Goal: Task Accomplishment & Management: Manage account settings

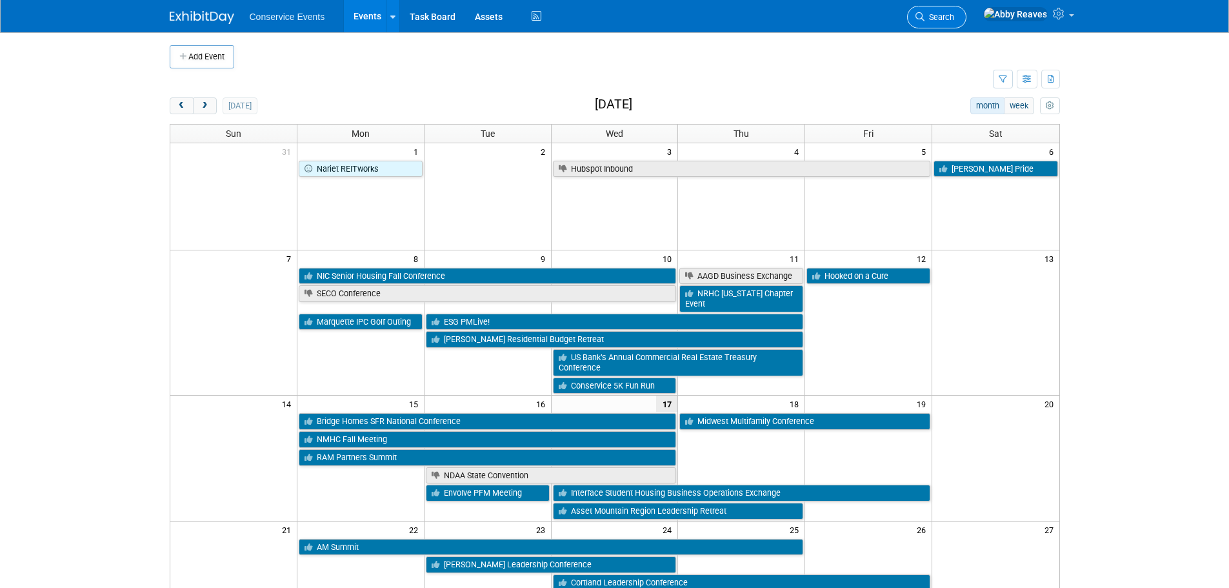
click at [954, 14] on span "Search" at bounding box center [939, 17] width 30 height 10
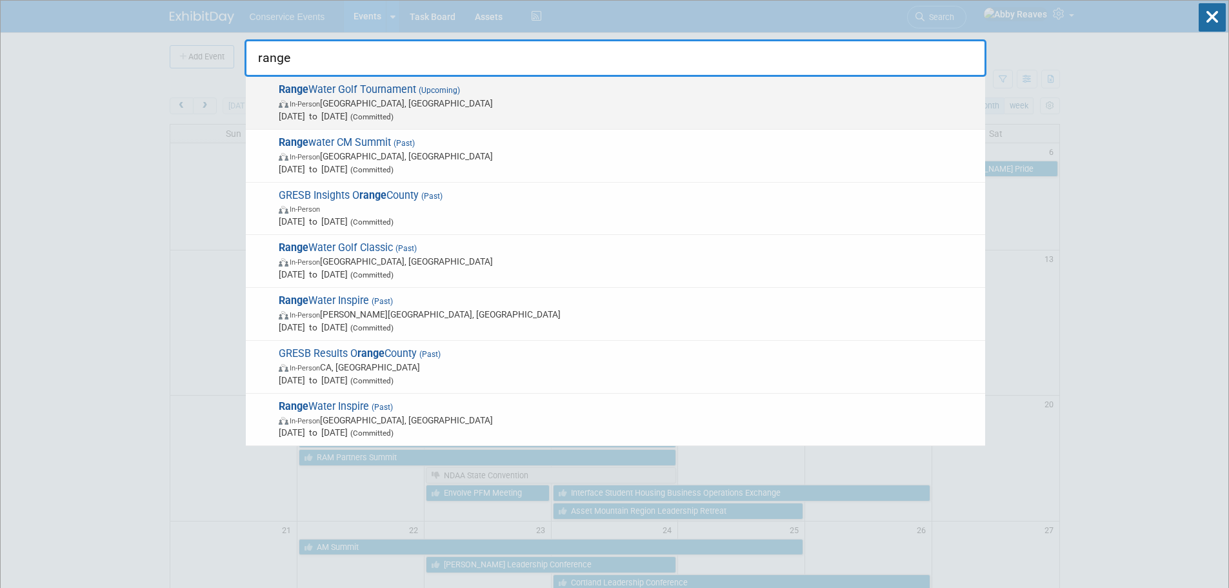
type input "range"
click at [505, 92] on span "Range Water Golf Tournament (Upcoming) In-Person Atlanta, GA Oct 6, 2025 to Oct…" at bounding box center [627, 102] width 704 height 39
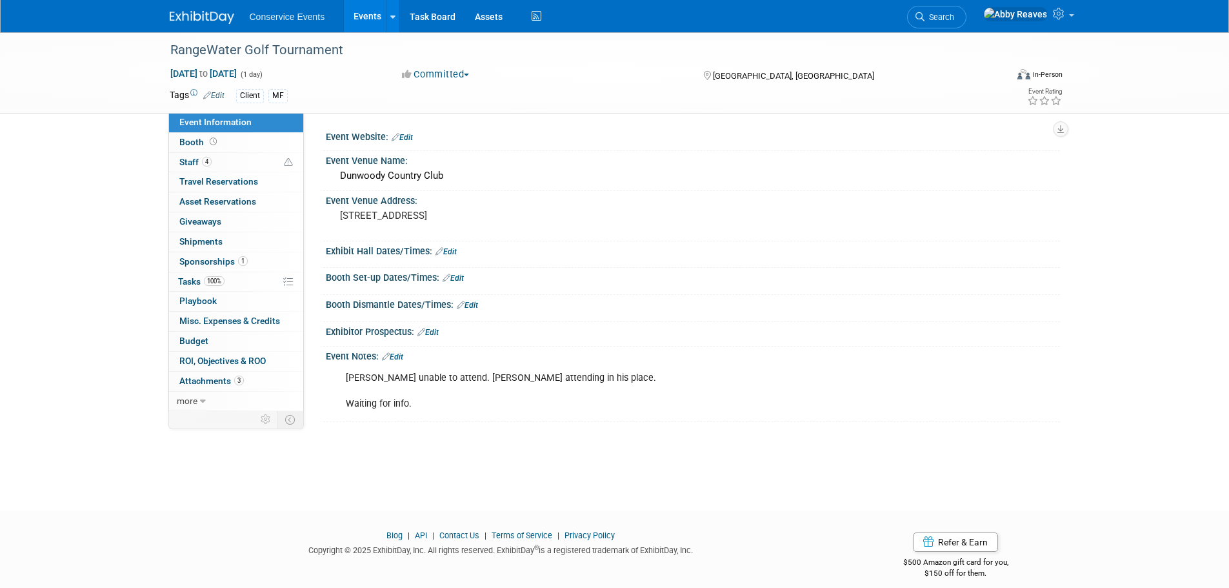
click at [403, 355] on link "Edit" at bounding box center [392, 356] width 21 height 9
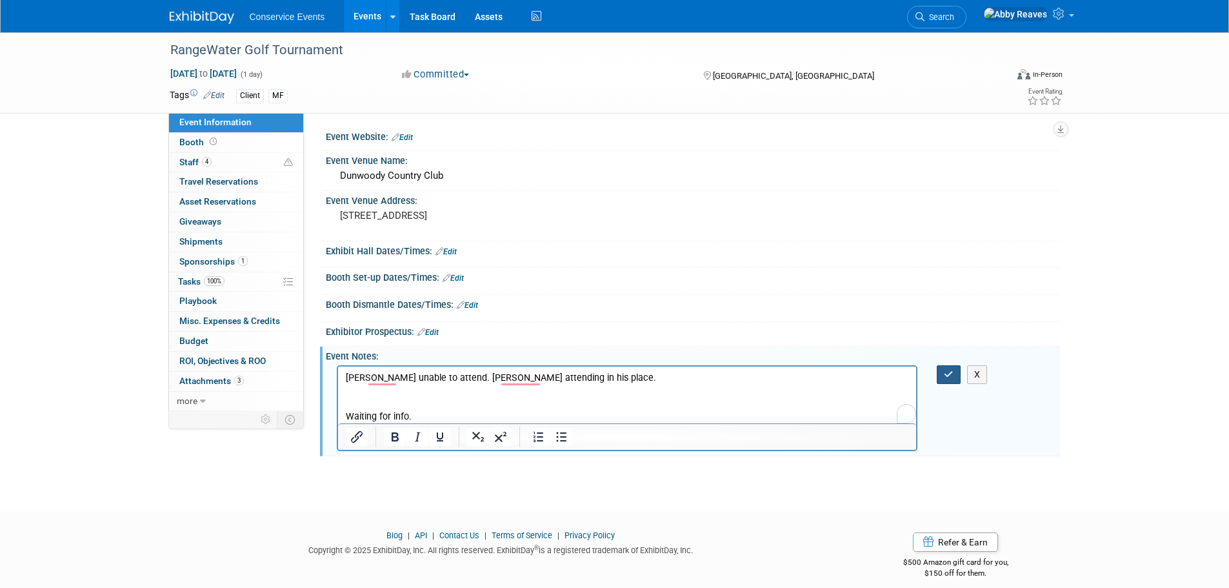
click at [948, 372] on icon "button" at bounding box center [949, 374] width 10 height 9
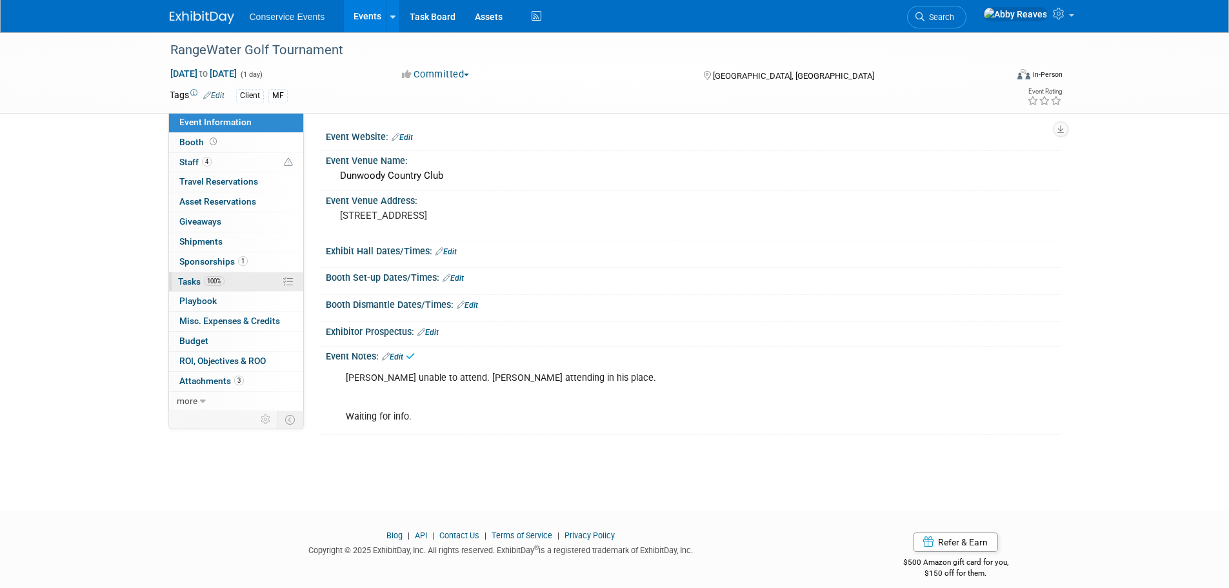
click at [274, 285] on link "100% Tasks 100%" at bounding box center [236, 281] width 134 height 19
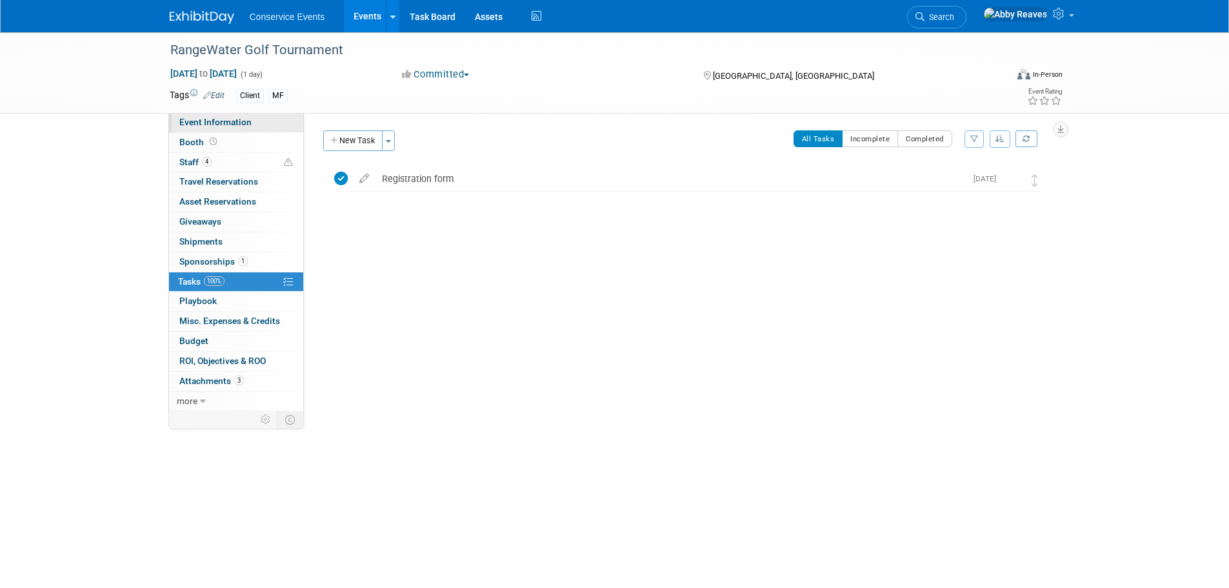
click at [254, 126] on link "Event Information" at bounding box center [236, 122] width 134 height 19
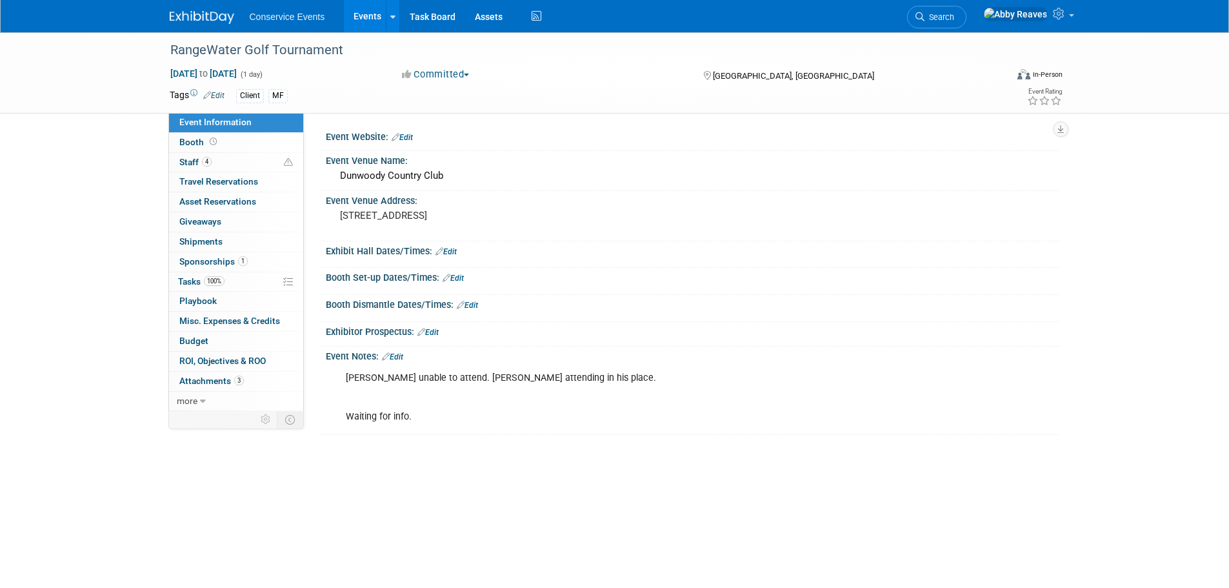
drag, startPoint x: 397, startPoint y: 350, endPoint x: 397, endPoint y: 359, distance: 9.0
click at [397, 350] on div "Event Notes: Edit" at bounding box center [693, 354] width 734 height 17
click at [397, 359] on link "Edit" at bounding box center [392, 356] width 21 height 9
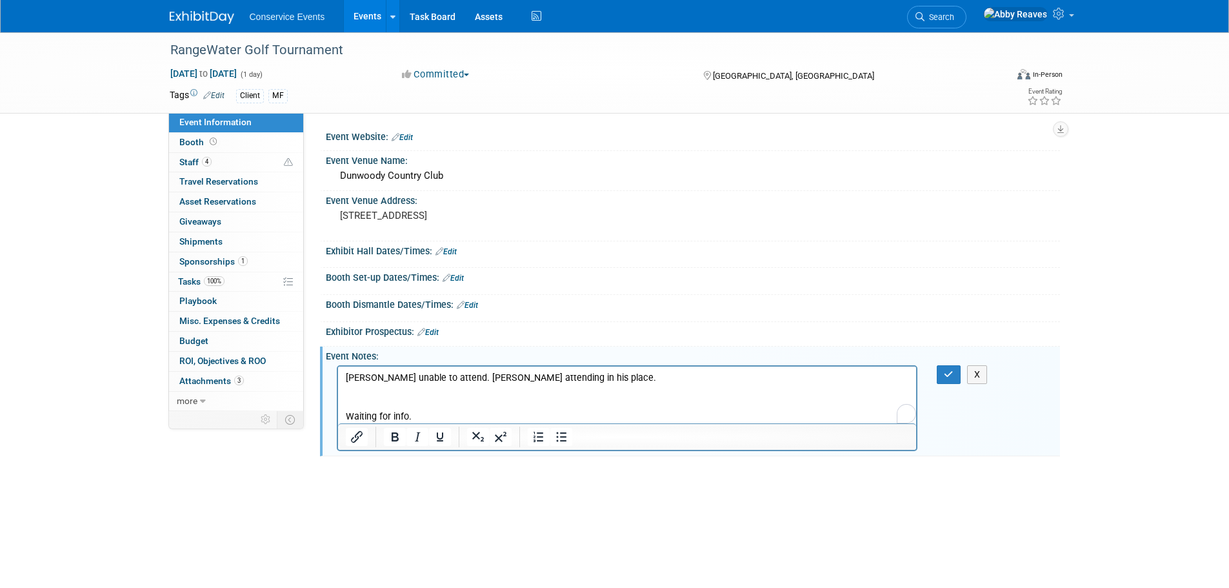
click at [375, 386] on p "Zach unable to attend. Mike Doucette attending in his place. Waiting for info." at bounding box center [627, 397] width 564 height 52
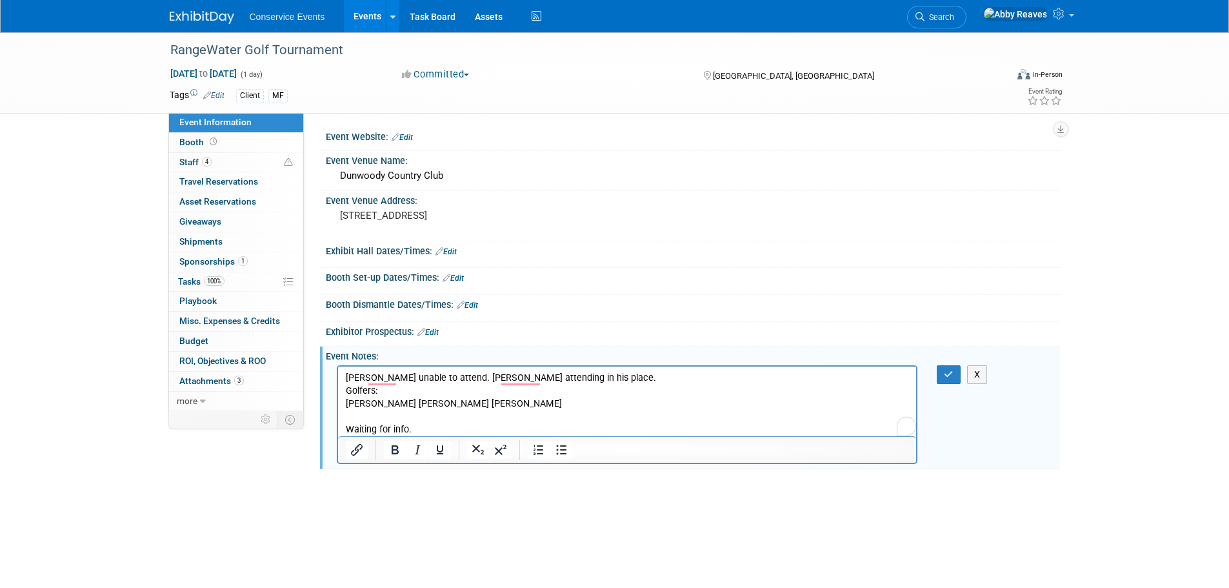
click at [633, 377] on p "Zach unable to attend. Mike Doucette attending in his place." at bounding box center [627, 377] width 564 height 13
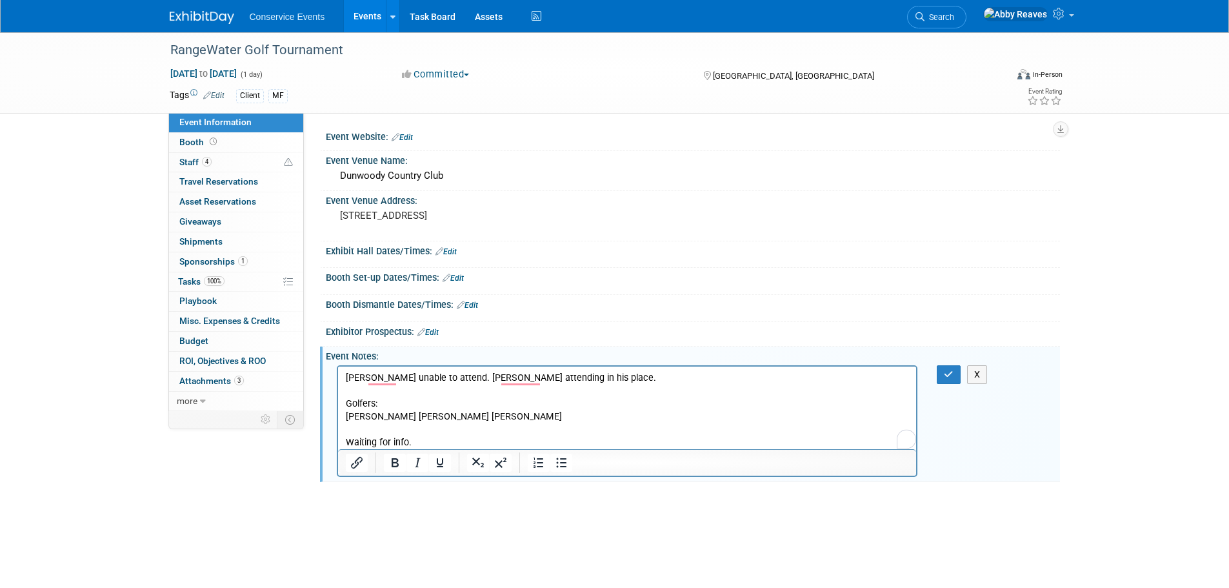
click at [449, 414] on p "Chris Peifer Scott BuehrleKyle Vick Waiting for info." at bounding box center [627, 429] width 564 height 39
click at [392, 418] on p "Chris Peifer Scott Buehrle Kyle Vick Waiting for info." at bounding box center [627, 429] width 564 height 39
click at [450, 416] on p "Chris Peifer, Scott Buehrle Kyle Vick Waiting for info." at bounding box center [627, 429] width 564 height 39
click at [584, 418] on p "Chris Peifer, Scott Buehrle, Kyle Vick Waiting for info." at bounding box center [627, 429] width 564 height 39
click at [599, 380] on p "Zach unable to attend. Mike Doucette attending in his place." at bounding box center [627, 377] width 564 height 13
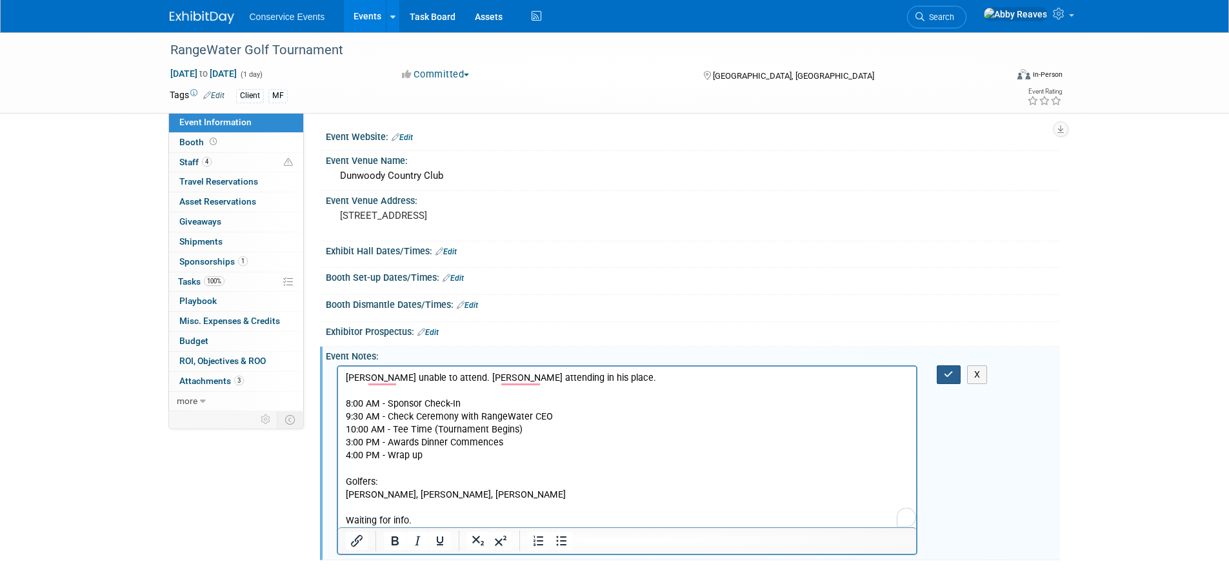
drag, startPoint x: 948, startPoint y: 377, endPoint x: 848, endPoint y: 352, distance: 103.0
click at [948, 377] on icon "button" at bounding box center [949, 374] width 10 height 9
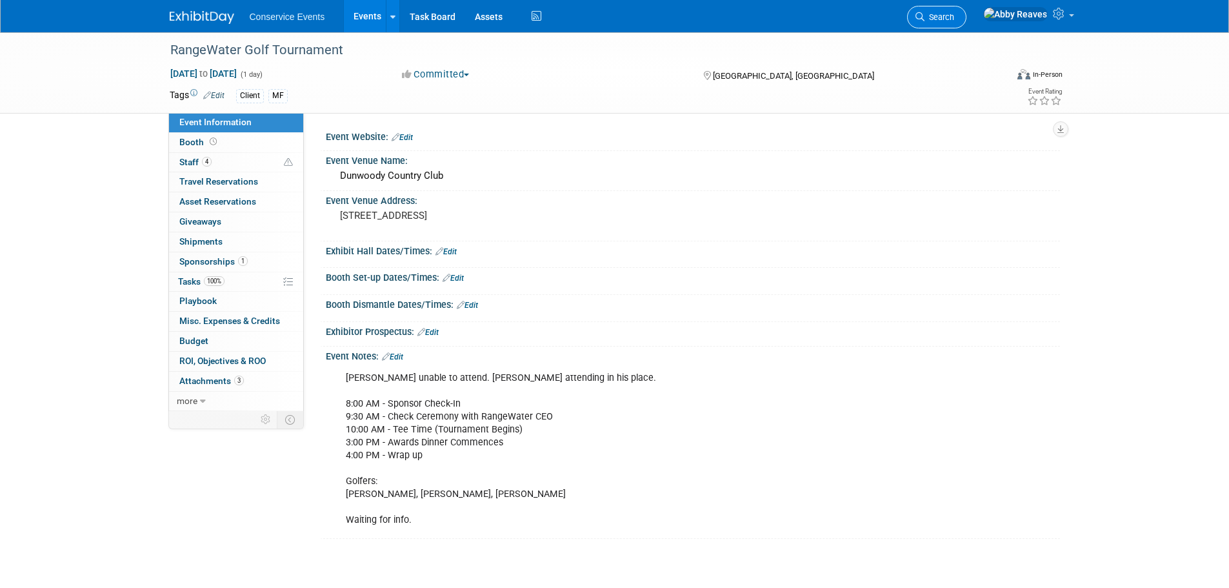
click at [966, 26] on link "Search" at bounding box center [936, 17] width 59 height 23
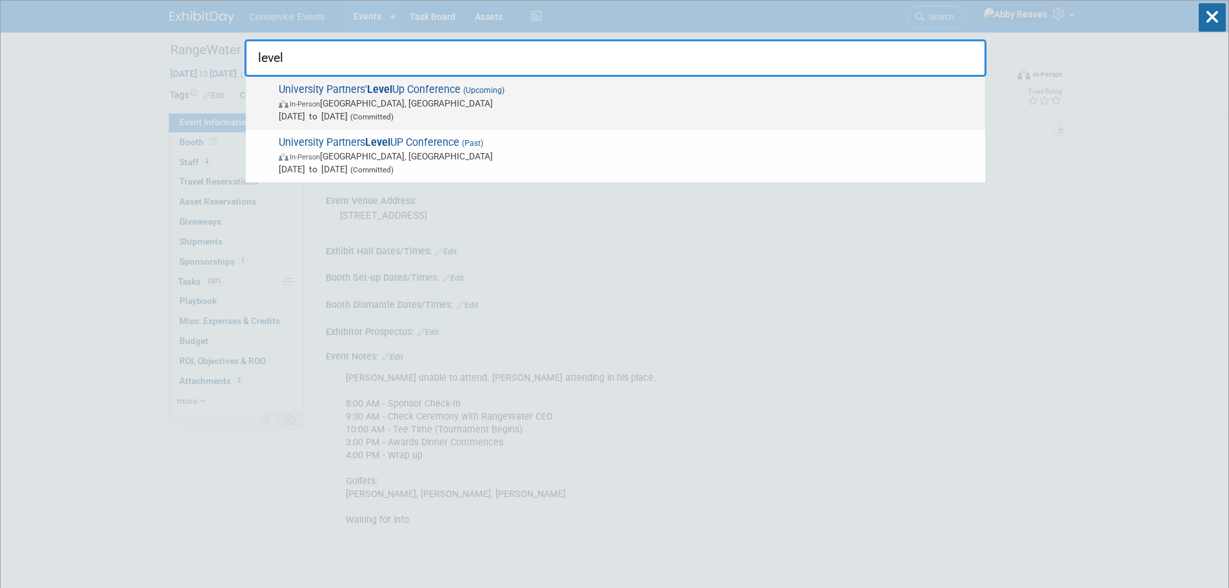
type input "level"
click at [491, 101] on span "In-Person Dallas, TX" at bounding box center [629, 103] width 700 height 13
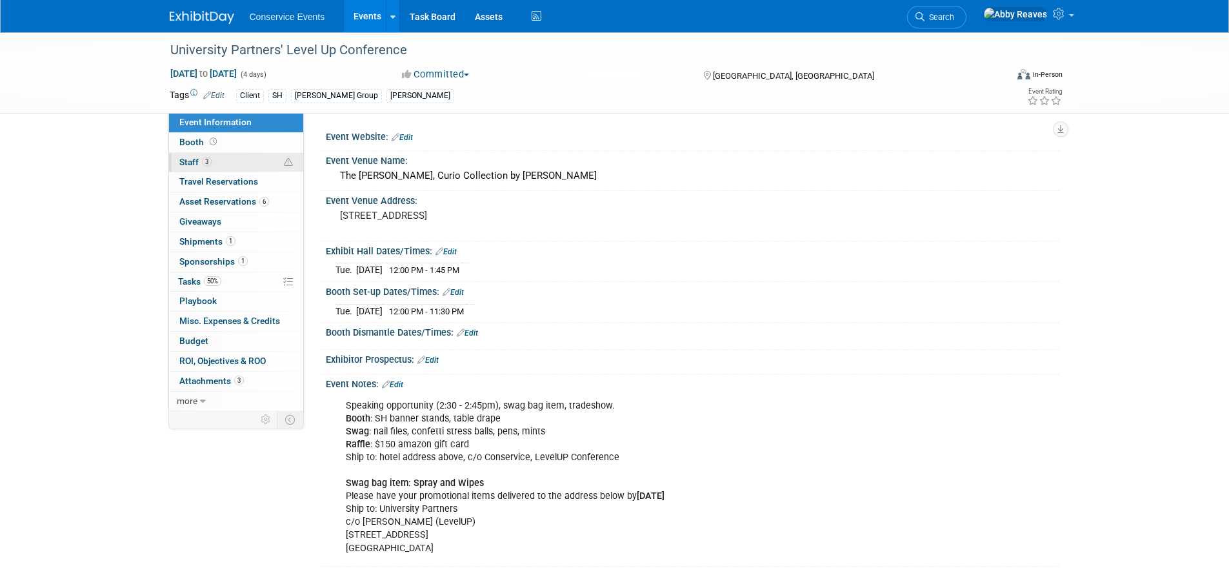
click at [257, 155] on link "3 Staff 3" at bounding box center [236, 162] width 134 height 19
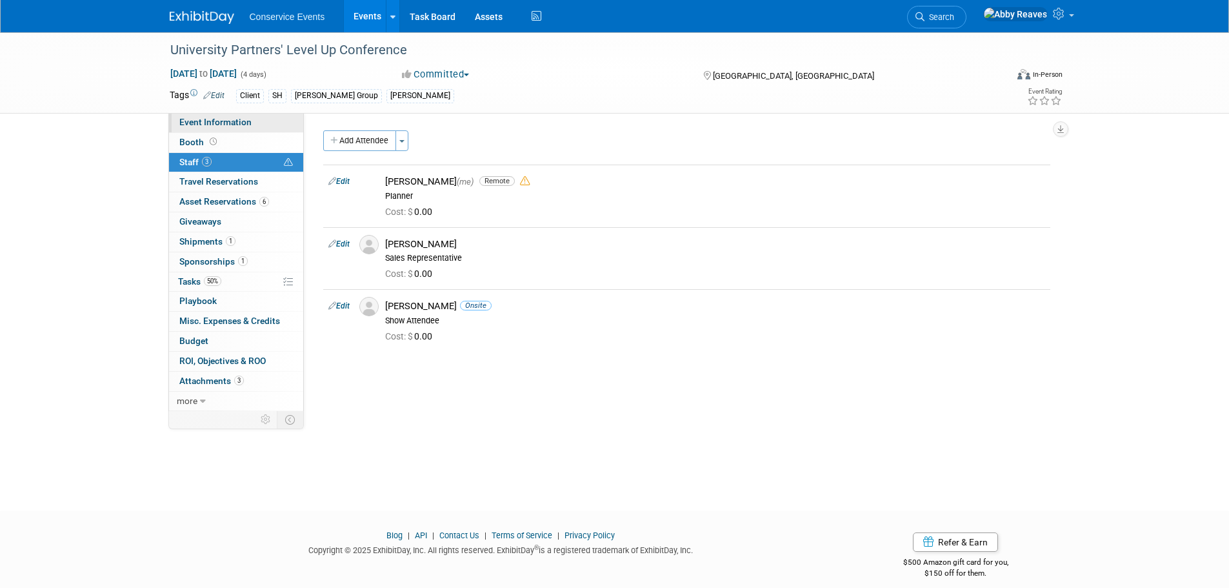
click at [255, 125] on link "Event Information" at bounding box center [236, 122] width 134 height 19
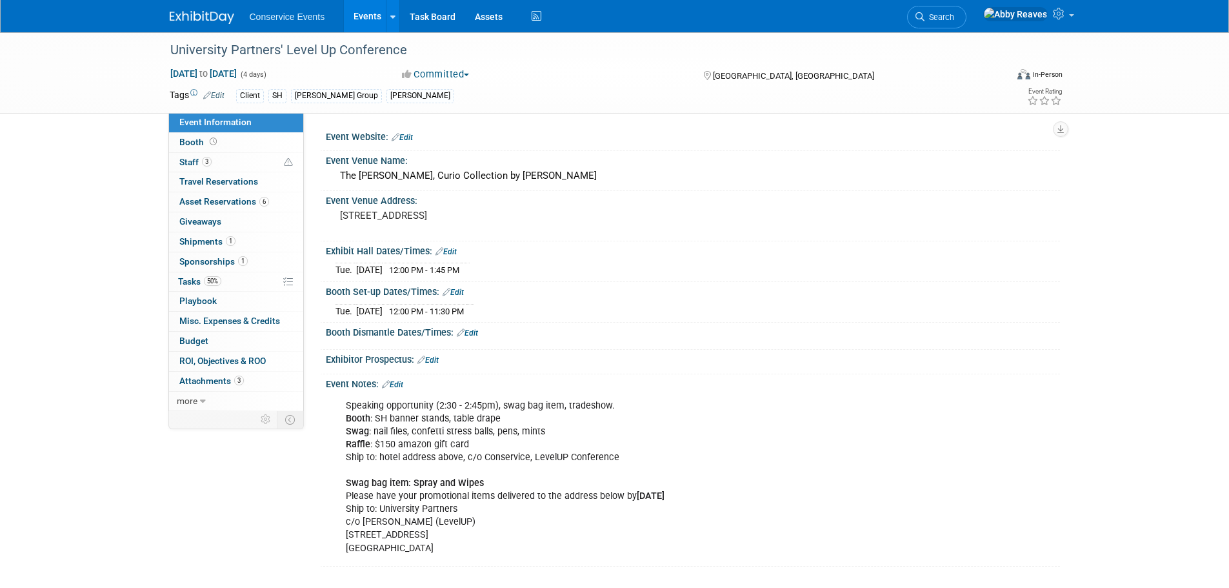
click at [401, 380] on link "Edit" at bounding box center [392, 384] width 21 height 9
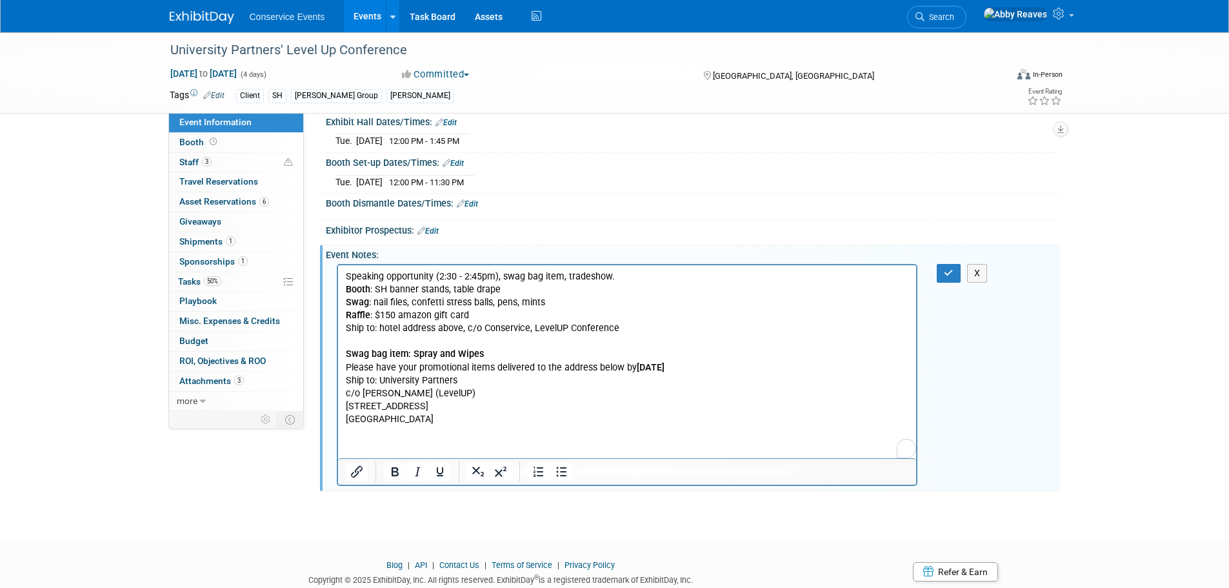
click at [455, 424] on p "Speaking opportunity (2:30 - 2:45pm), swag bag item, tradeshow. Booth : SH bann…" at bounding box center [627, 347] width 564 height 155
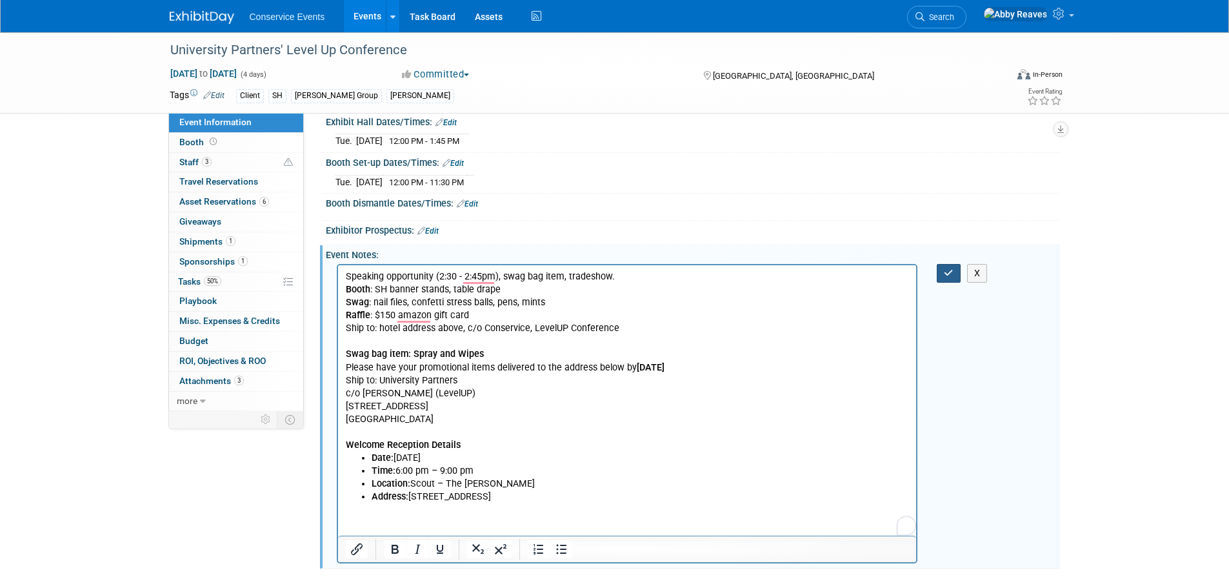
click at [938, 272] on button "button" at bounding box center [949, 273] width 24 height 19
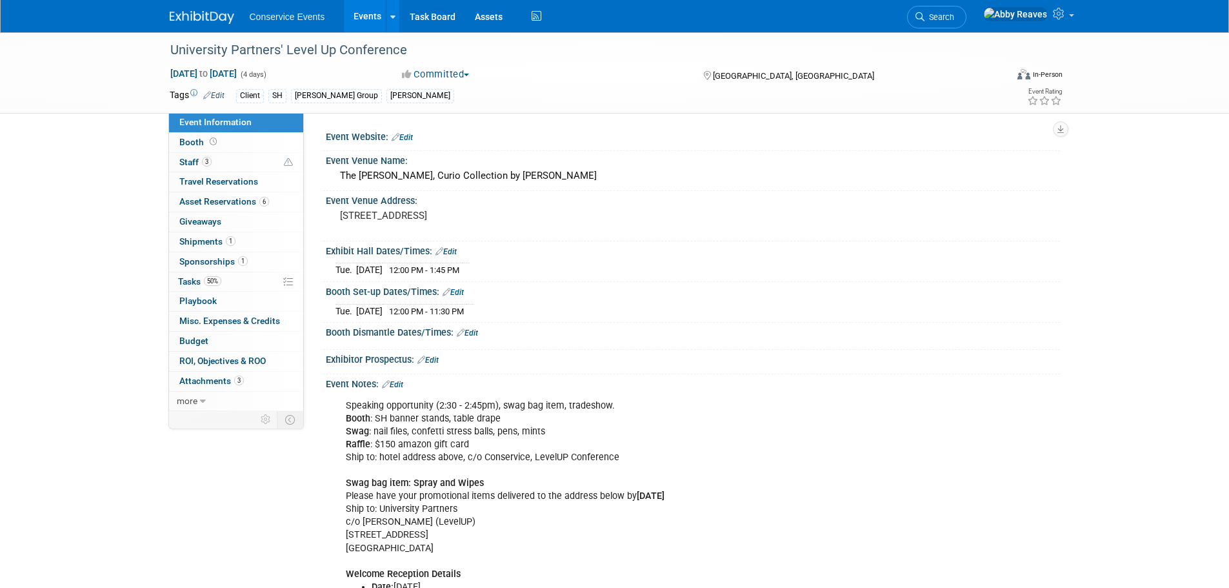
click at [366, 21] on link "Events" at bounding box center [367, 16] width 47 height 32
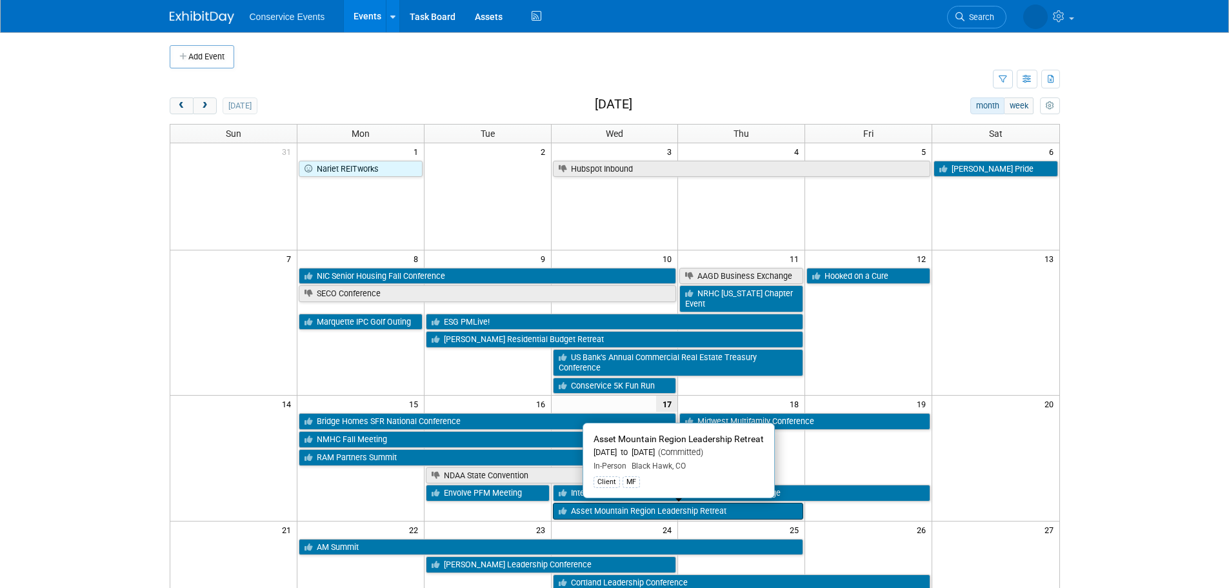
click at [619, 510] on link "Asset Mountain Region Leadership Retreat" at bounding box center [678, 511] width 251 height 17
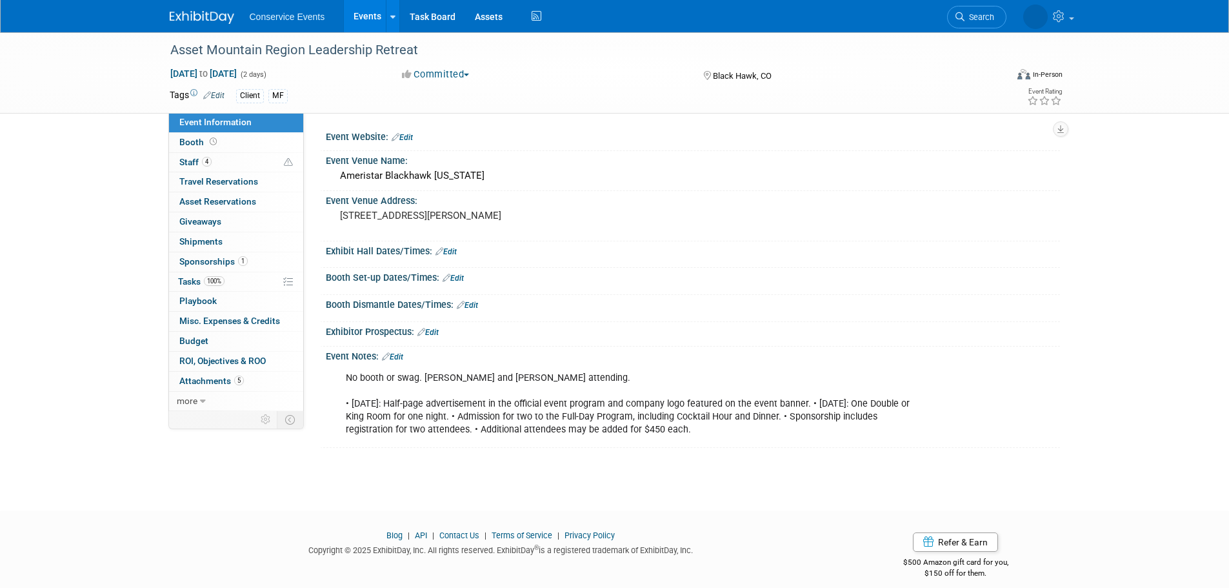
click at [370, 23] on link "Events" at bounding box center [367, 16] width 47 height 32
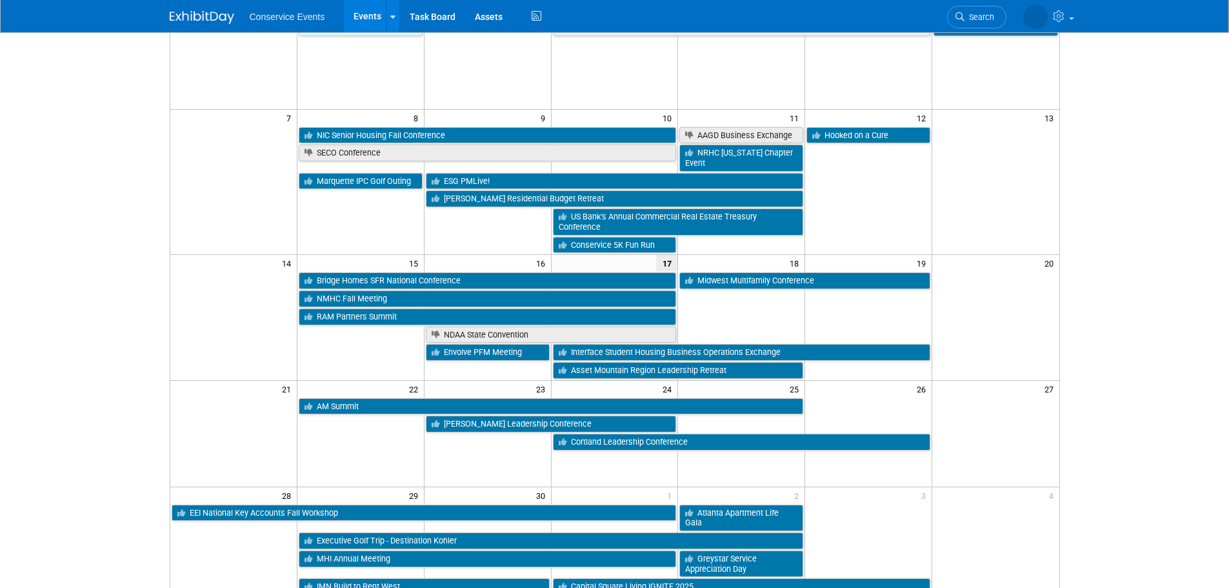
scroll to position [142, 0]
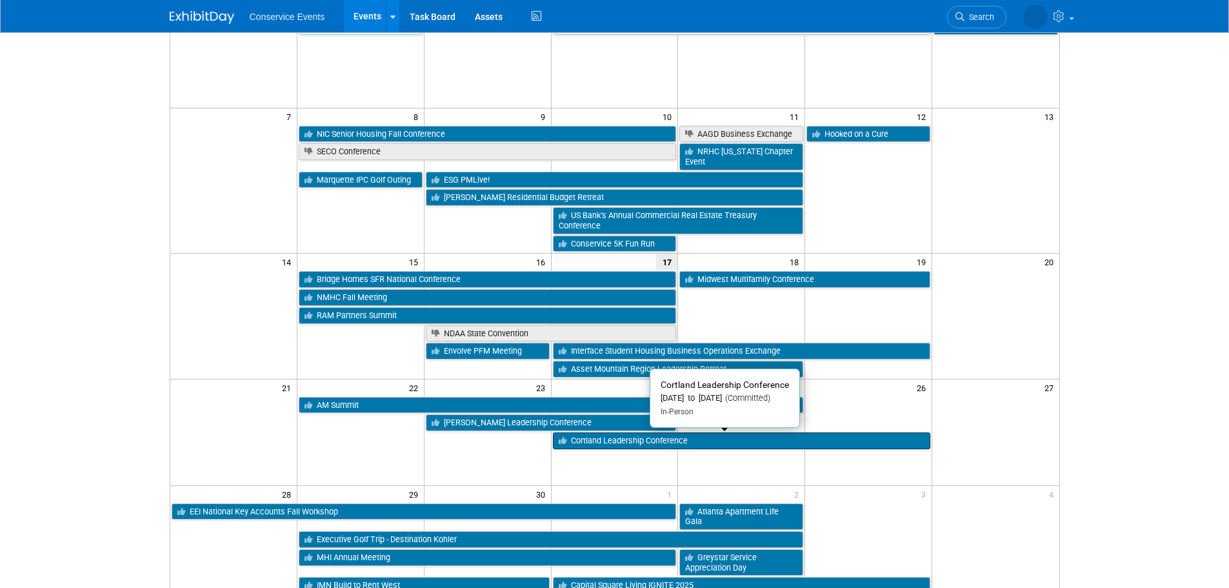
click at [632, 439] on link "Cortland Leadership Conference" at bounding box center [742, 440] width 378 height 17
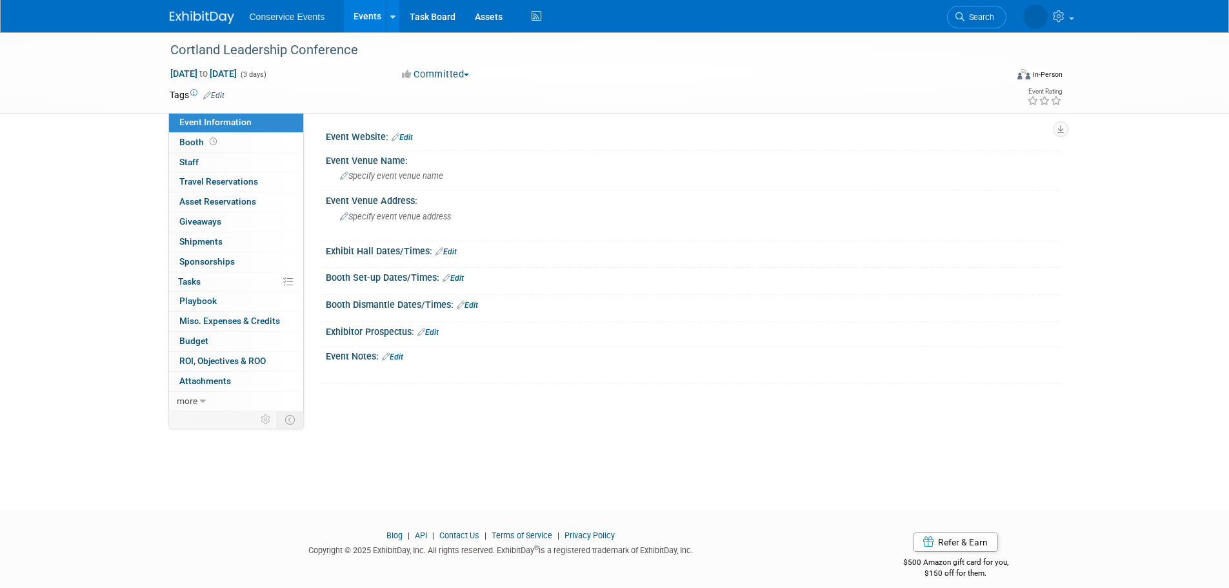
click at [217, 94] on link "Edit" at bounding box center [213, 95] width 21 height 9
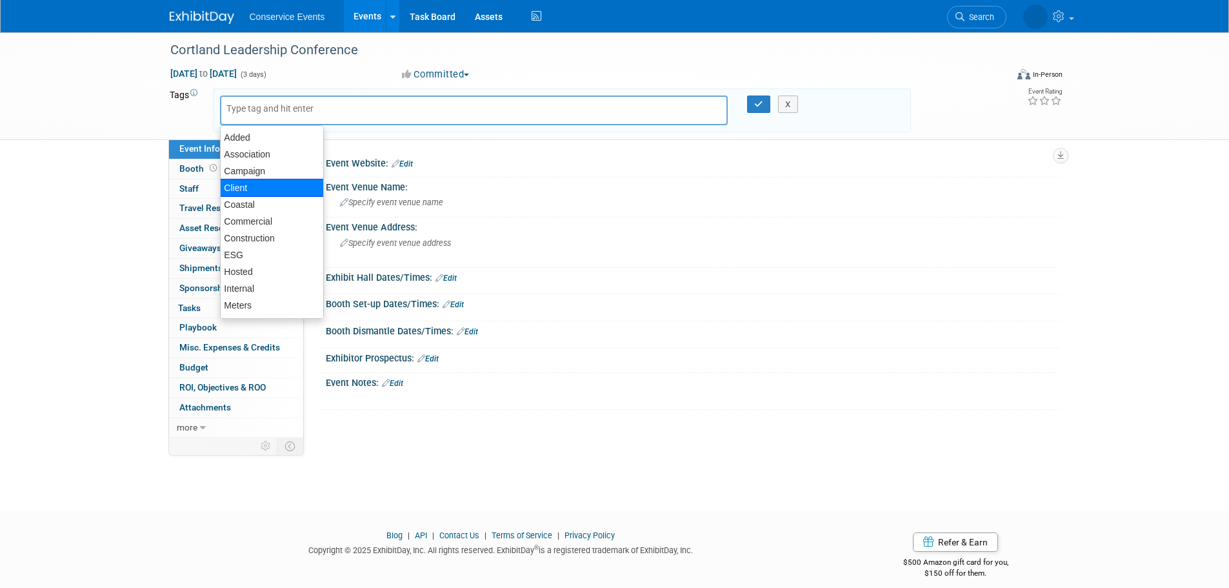
click at [247, 183] on div "Client" at bounding box center [272, 188] width 104 height 18
type input "Client"
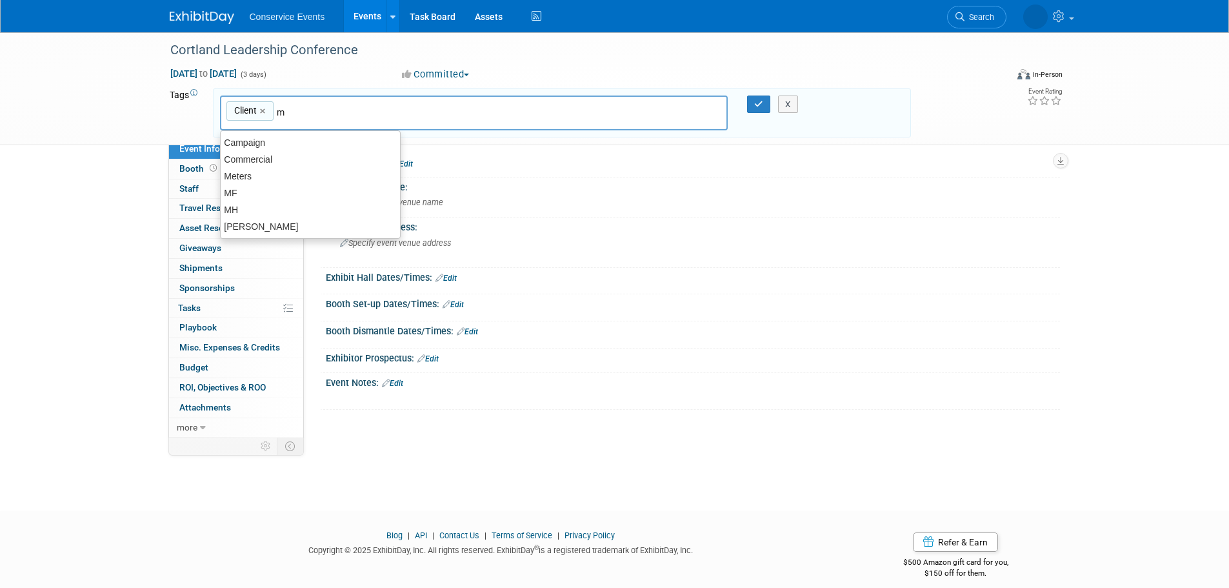
type input "mf"
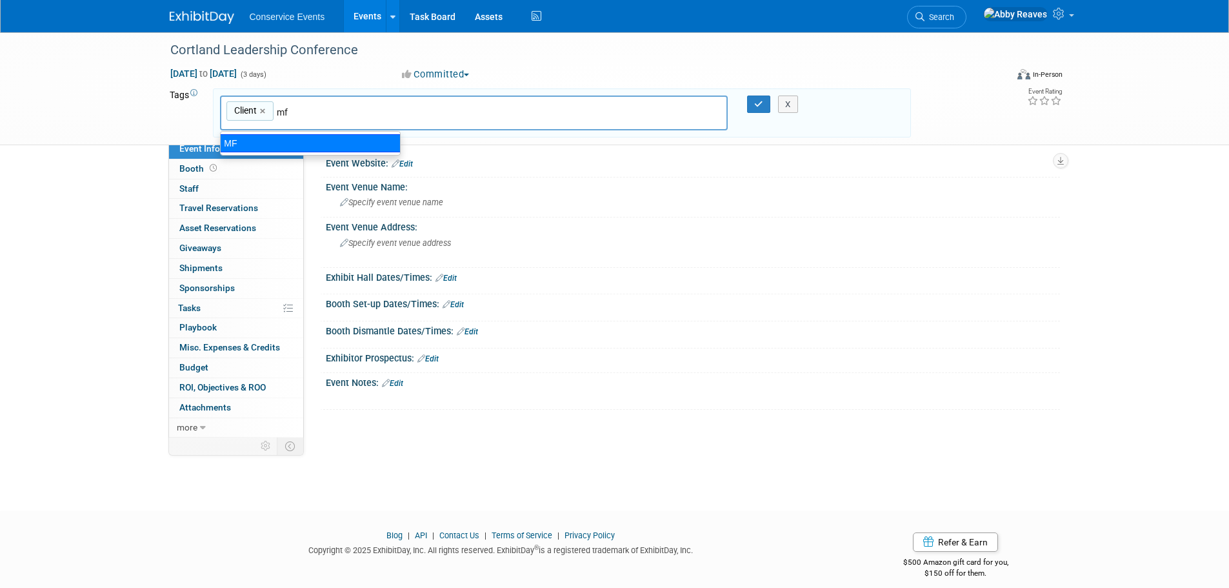
click at [265, 144] on div "MF" at bounding box center [310, 143] width 181 height 18
type input "Client, MF"
click at [759, 98] on button "button" at bounding box center [758, 104] width 23 height 18
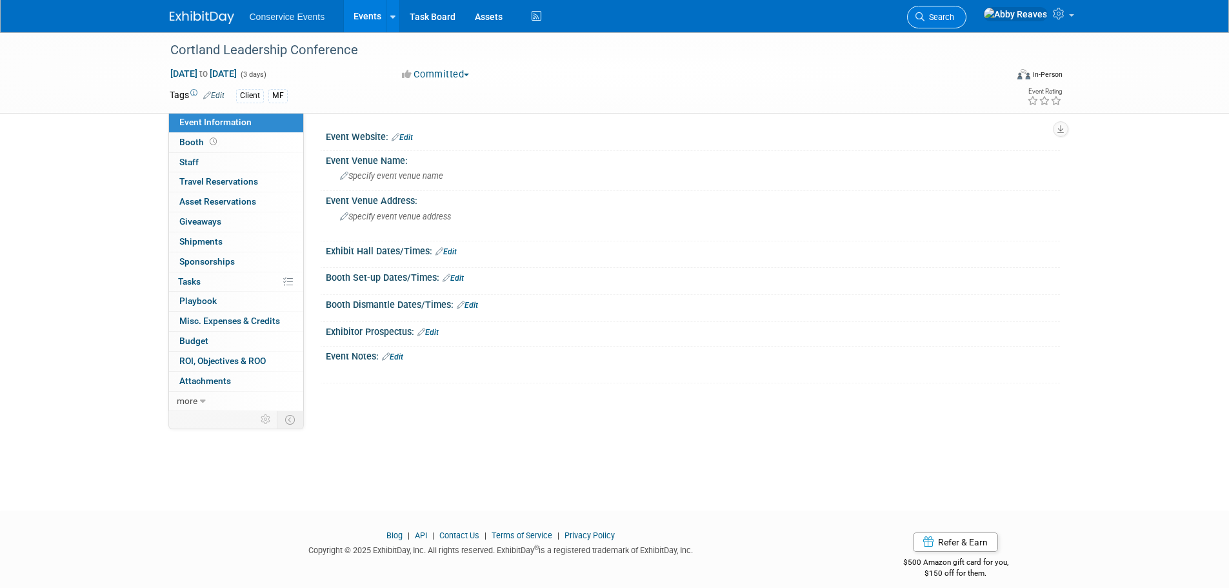
click at [966, 10] on link "Search" at bounding box center [936, 17] width 59 height 23
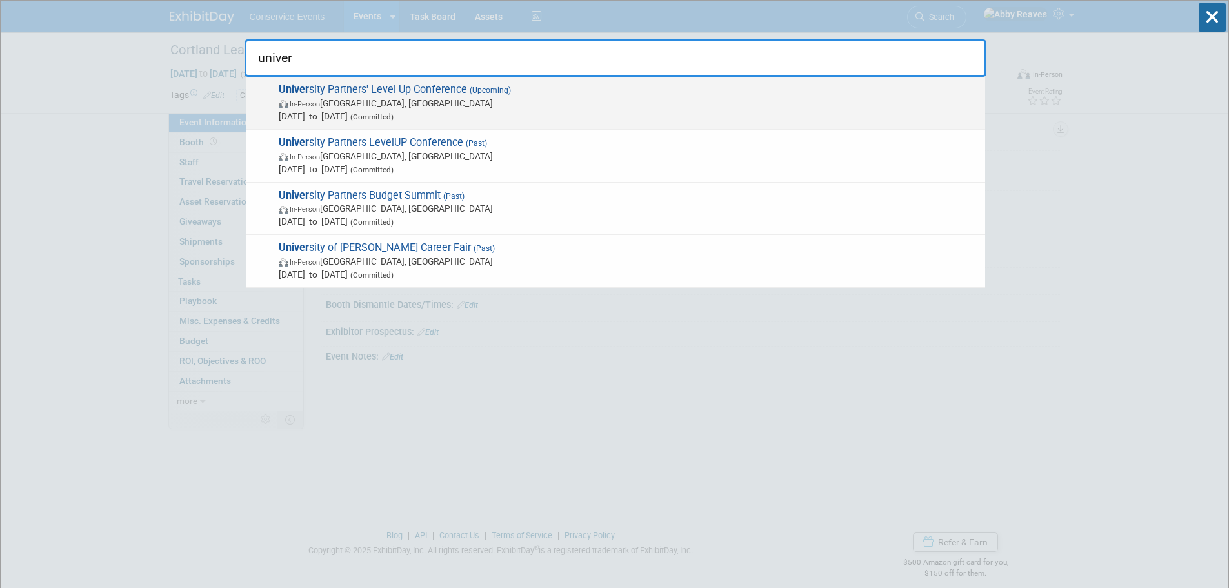
type input "univer"
click at [612, 105] on span "In-Person Dallas, TX" at bounding box center [629, 103] width 700 height 13
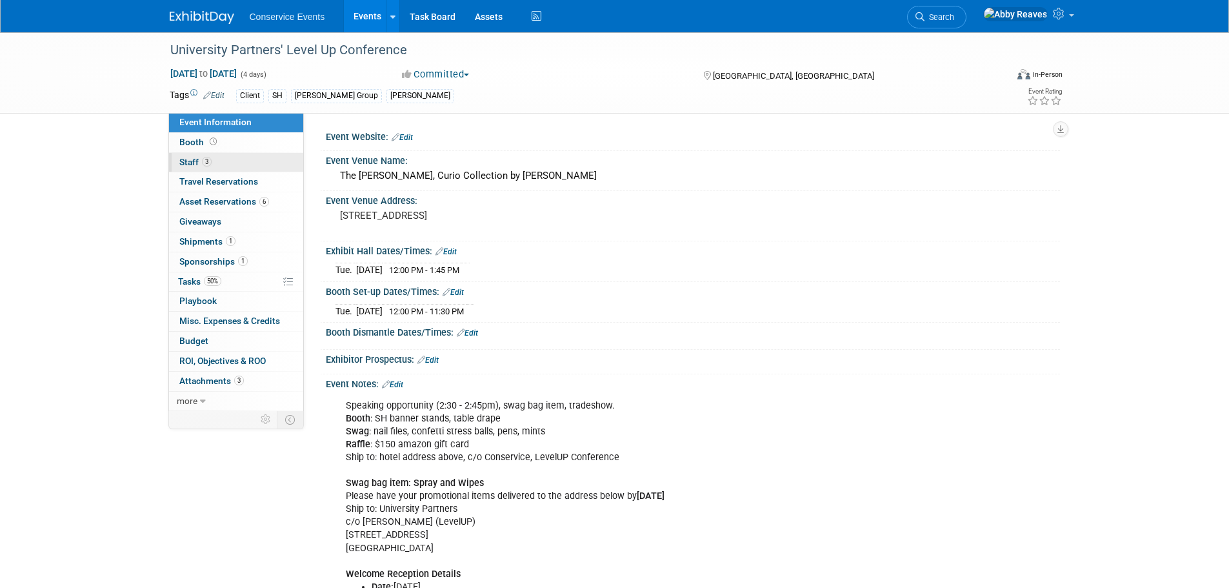
click at [263, 168] on link "3 Staff 3" at bounding box center [236, 162] width 134 height 19
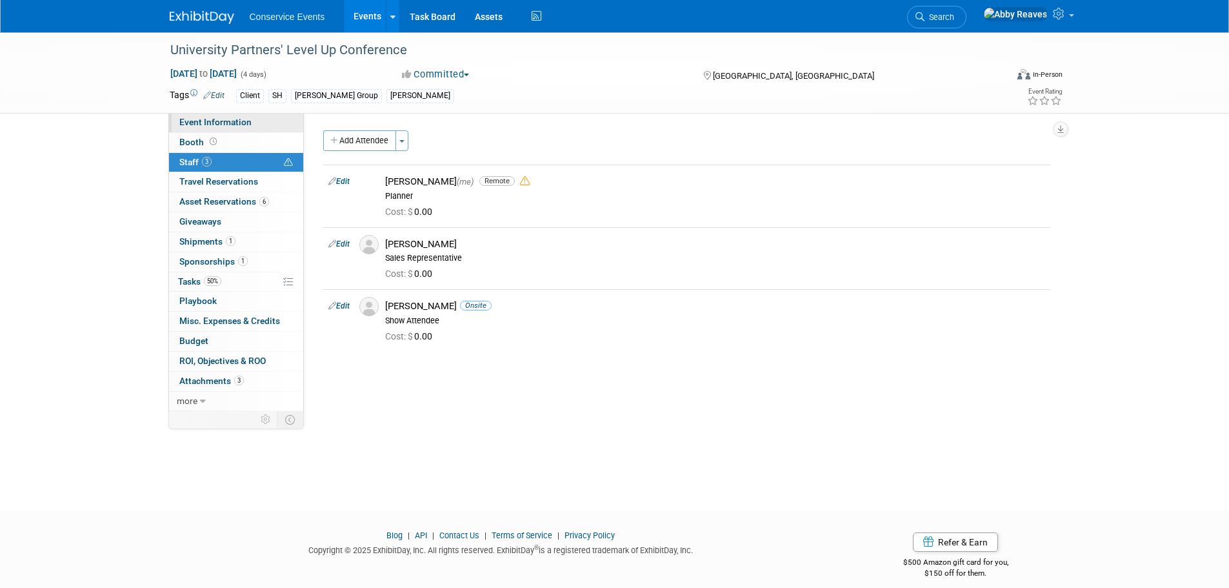
click at [267, 129] on link "Event Information" at bounding box center [236, 122] width 134 height 19
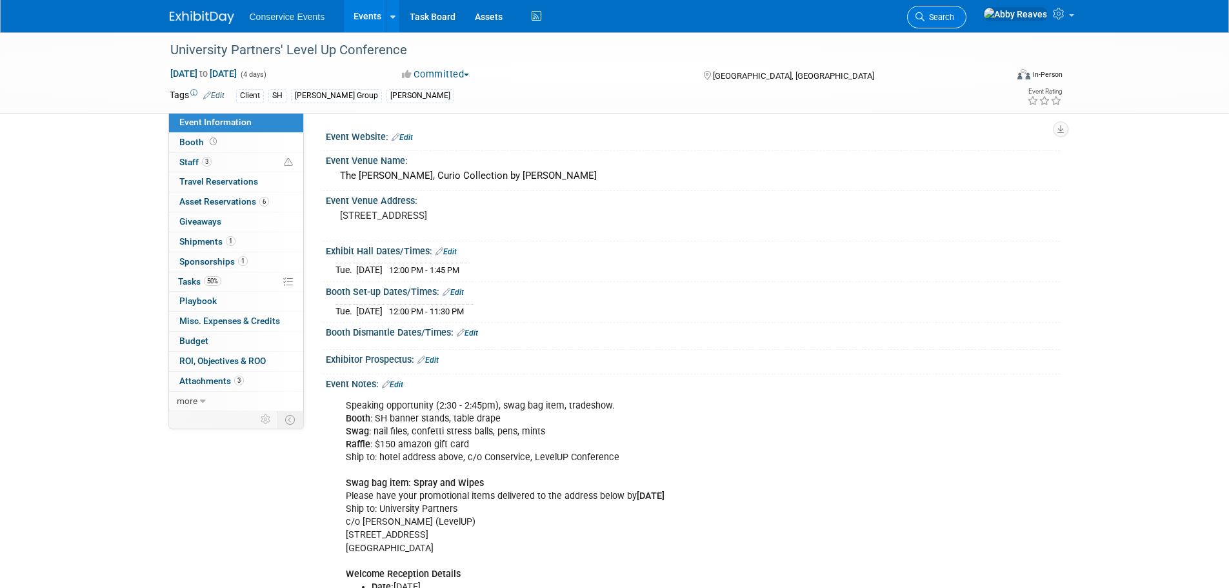
click at [954, 17] on span "Search" at bounding box center [939, 17] width 30 height 10
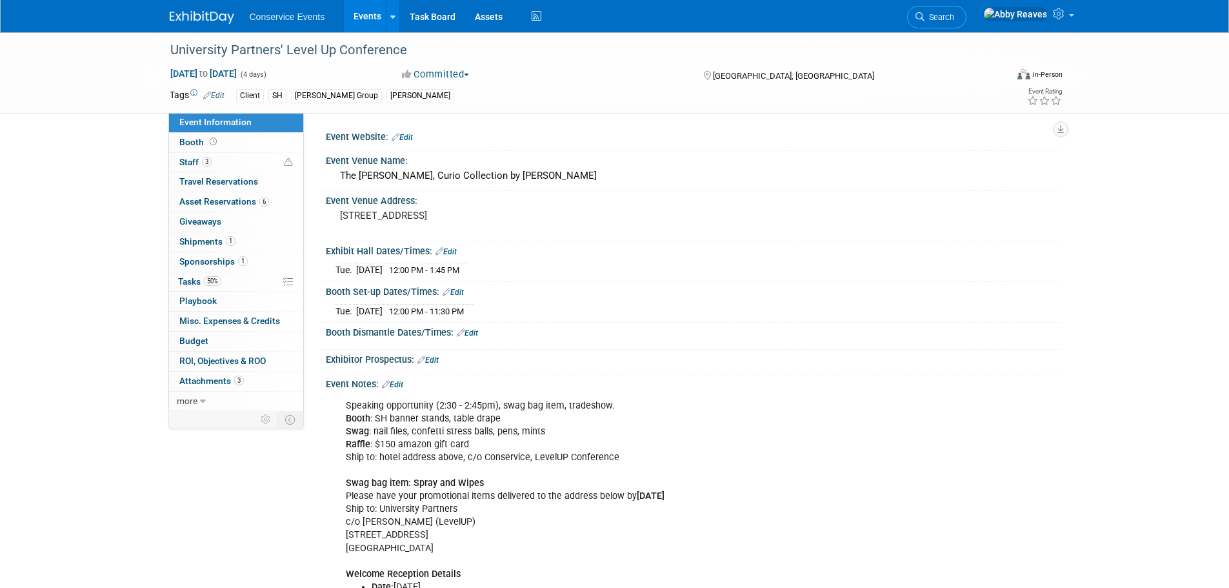
click at [348, 17] on link "Events" at bounding box center [367, 16] width 47 height 32
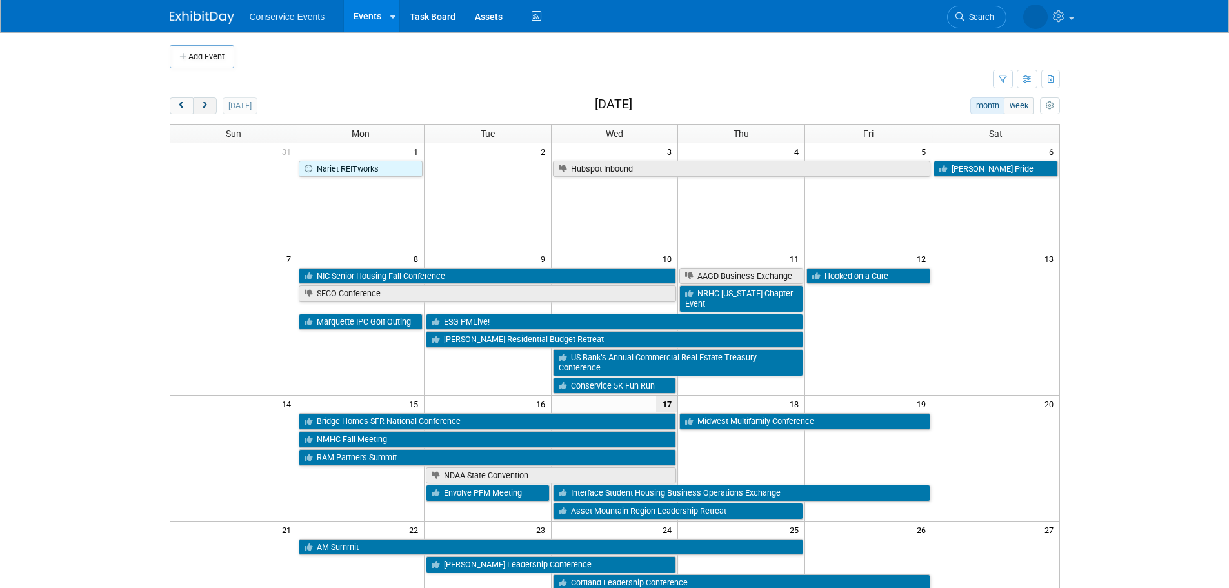
click at [205, 106] on span "next" at bounding box center [205, 106] width 10 height 8
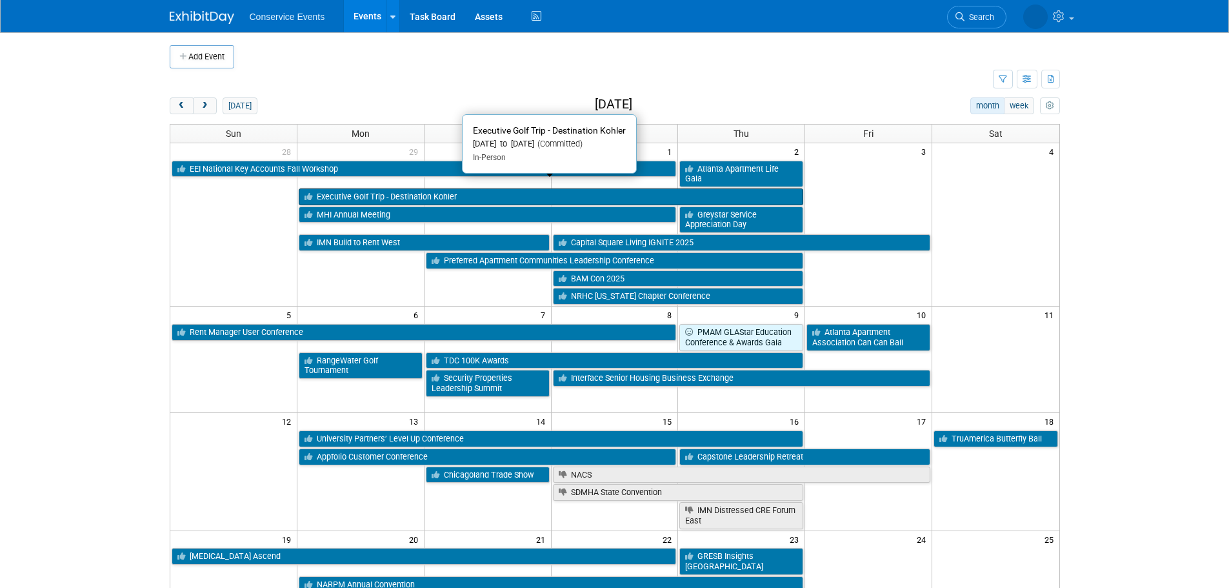
click at [714, 188] on link "Executive Golf Trip - Destination Kohler" at bounding box center [551, 196] width 504 height 17
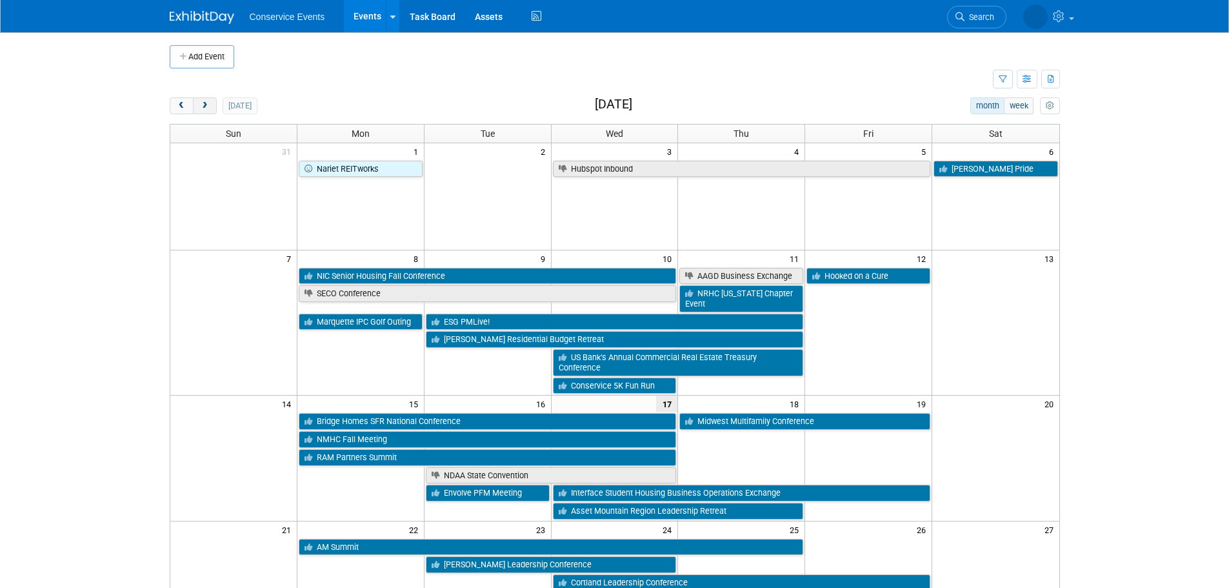
click at [214, 99] on button "next" at bounding box center [205, 105] width 24 height 17
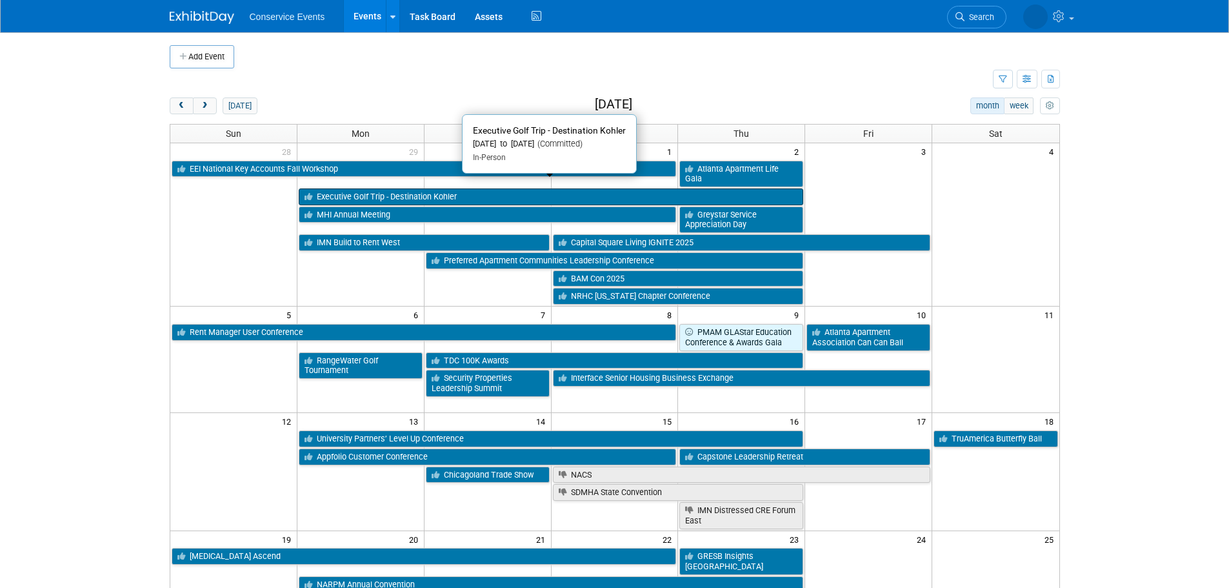
click at [319, 188] on link "Executive Golf Trip - Destination Kohler" at bounding box center [551, 196] width 504 height 17
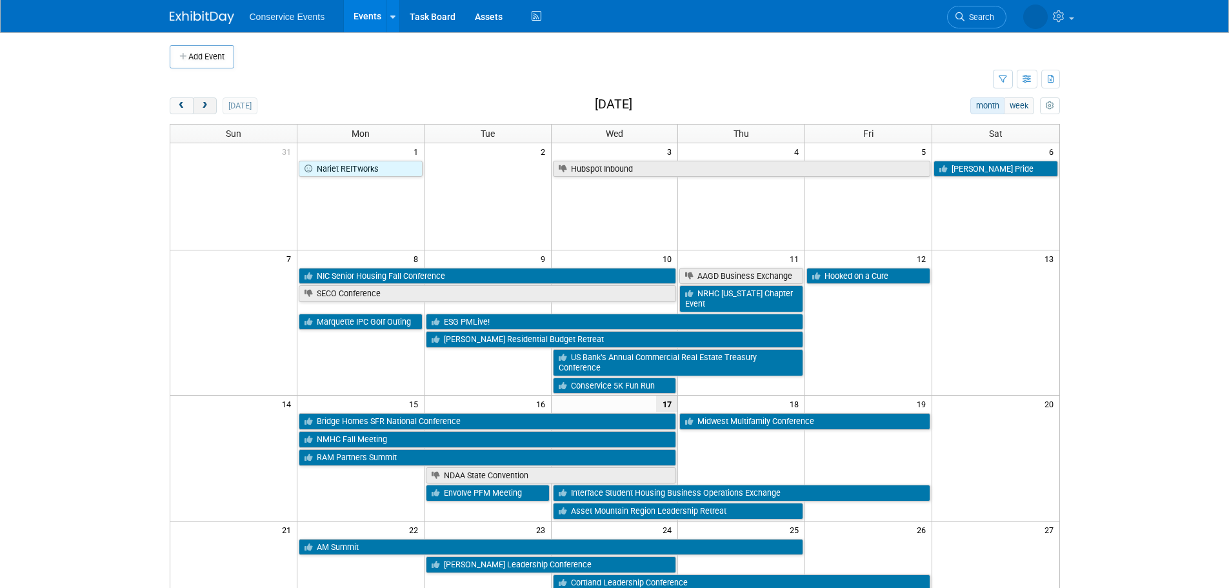
click at [209, 105] on span "next" at bounding box center [205, 106] width 10 height 8
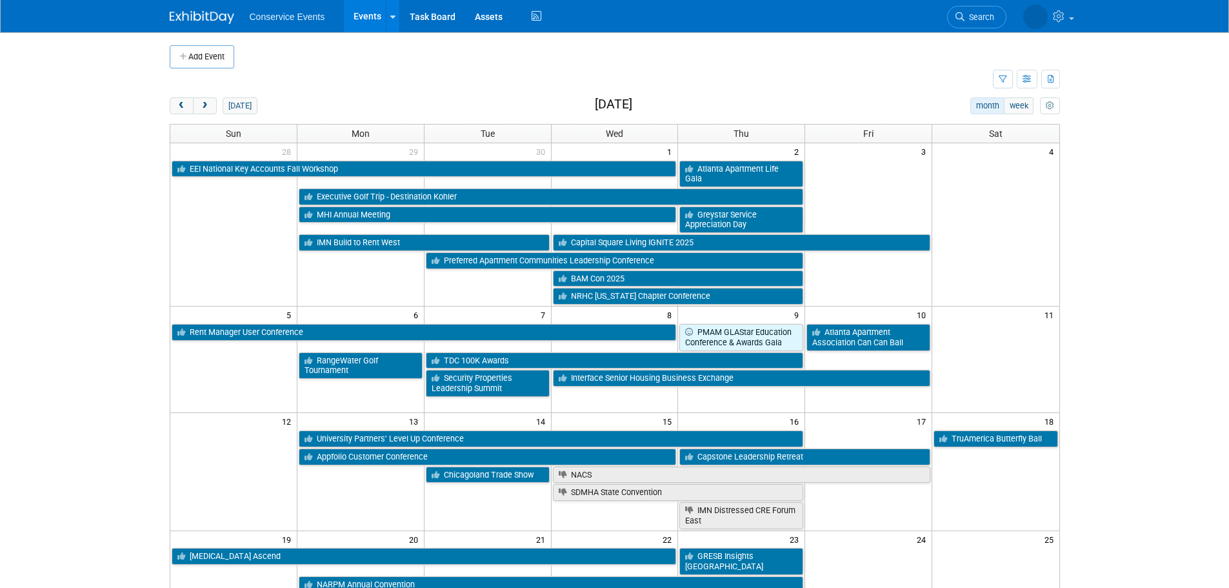
click at [109, 212] on body "Conservice Events Events Add Event Bulk Upload Events Shareable Event Boards Re…" at bounding box center [614, 294] width 1229 height 588
click at [114, 237] on body "Conservice Events Events Add Event Bulk Upload Events Shareable Event Boards Re…" at bounding box center [614, 294] width 1229 height 588
